Goal: Navigation & Orientation: Go to known website

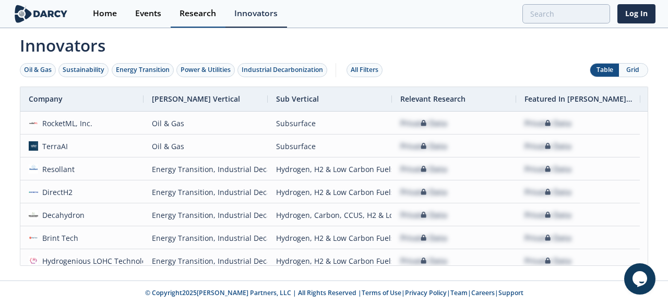
click at [213, 13] on div "Research" at bounding box center [197, 13] width 37 height 8
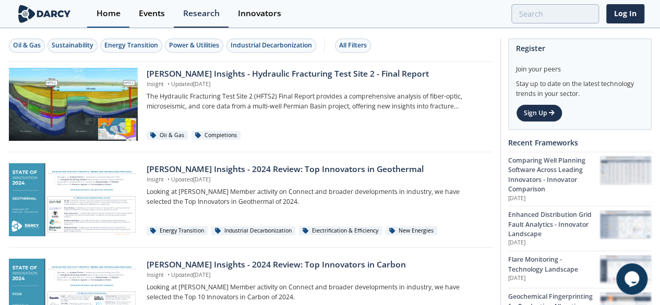
click at [94, 19] on link "Home" at bounding box center [108, 14] width 42 height 28
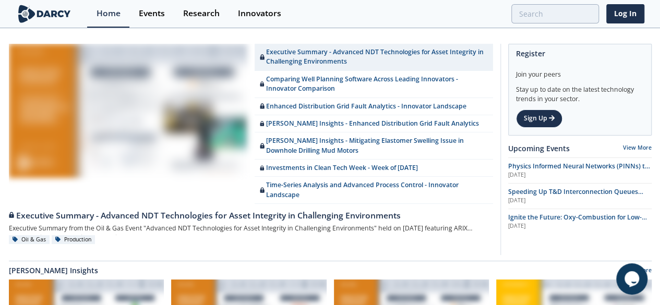
click at [19, 8] on img at bounding box center [44, 14] width 57 height 18
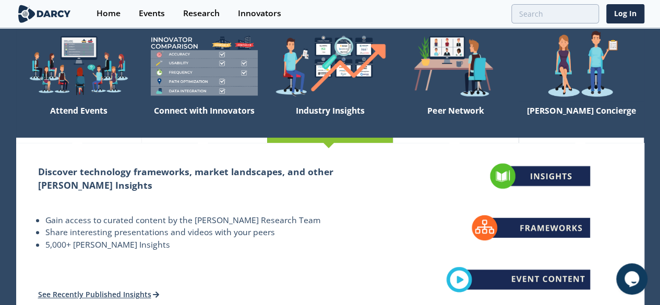
scroll to position [94, 0]
